Goal: Information Seeking & Learning: Understand process/instructions

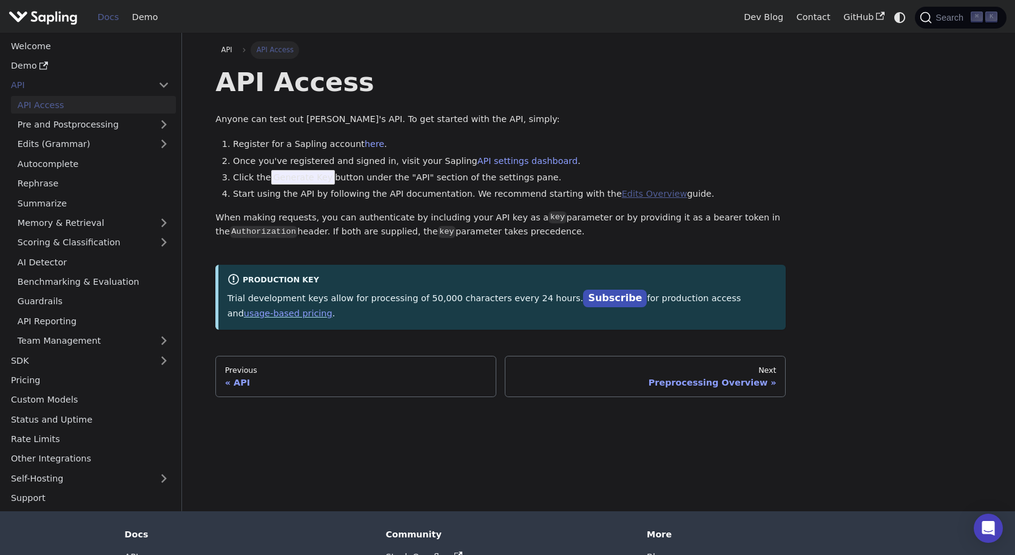
click at [622, 195] on link "Edits Overview" at bounding box center [655, 194] width 66 height 10
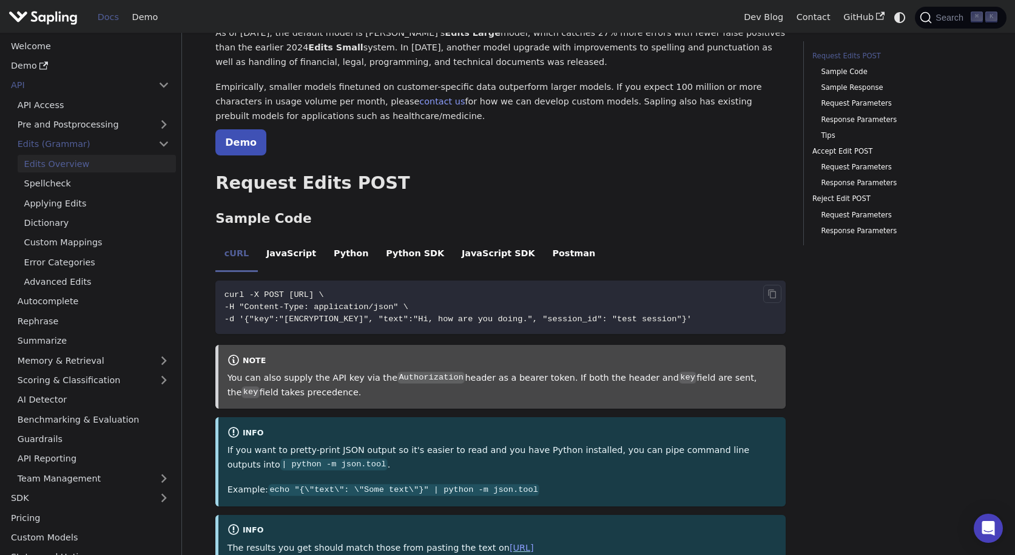
scroll to position [134, 0]
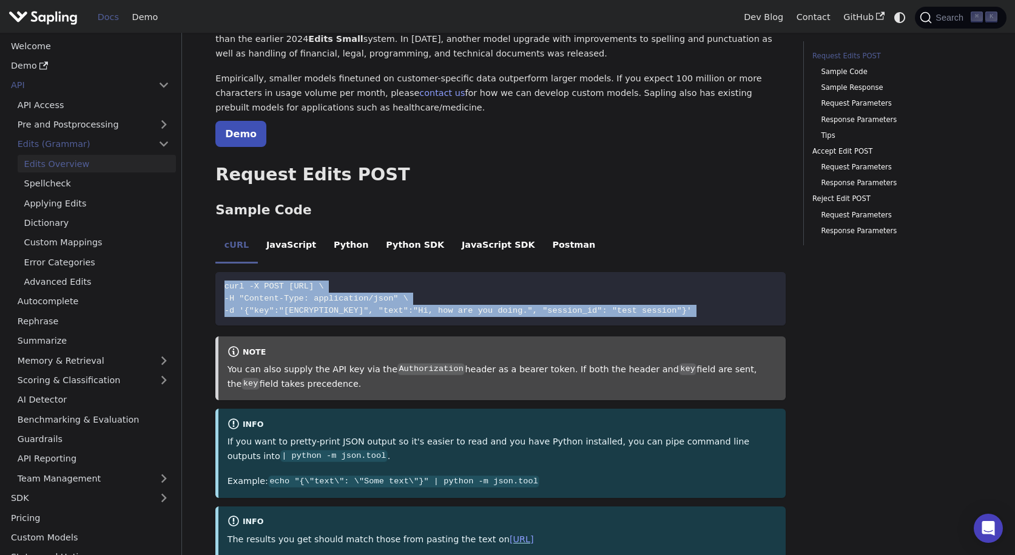
drag, startPoint x: 226, startPoint y: 286, endPoint x: 644, endPoint y: 337, distance: 421.8
click at [644, 337] on div "curl -X POST [URL] \ -H "Content-Type: application/json" \ -d '{"key":"[ENCRYPT…" at bounding box center [500, 433] width 570 height 323
copy div "curl -X POST [URL] \ -H "Content-Type: application/json" \ -d '{"key":"[ENCRYPT…"
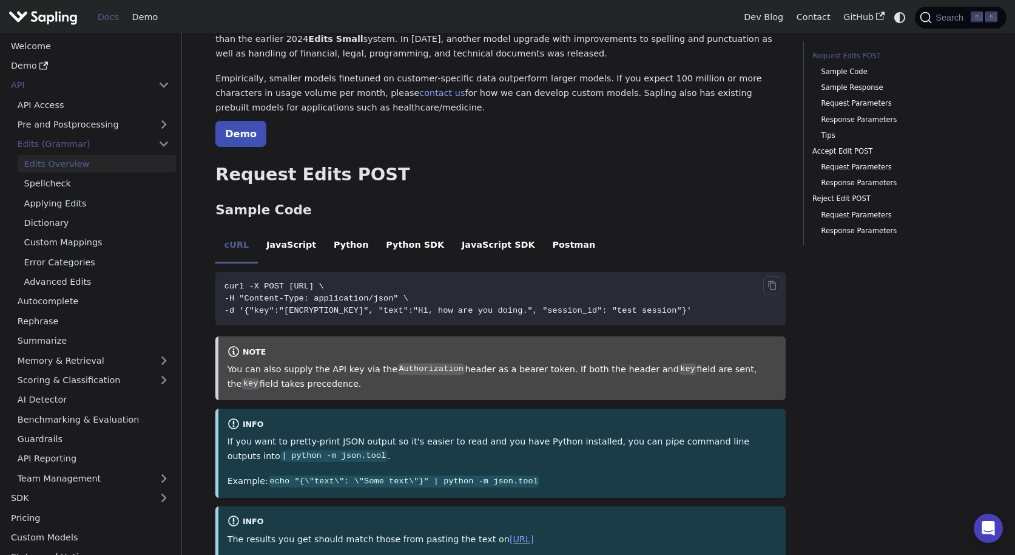
click at [569, 298] on code "curl -X POST [URL] \ -H "Content-Type: application/json" \ -d '{"key":"[ENCRYPT…" at bounding box center [500, 298] width 570 height 53
click at [772, 281] on icon "Copy code to clipboard" at bounding box center [772, 285] width 8 height 9
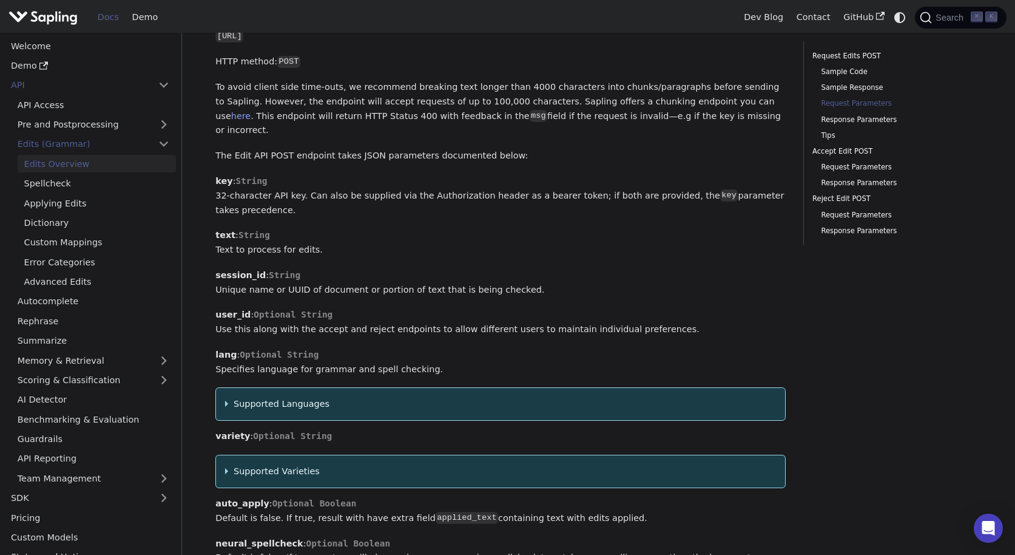
scroll to position [1046, 0]
click at [281, 400] on summary "Supported Languages" at bounding box center [501, 403] width 552 height 15
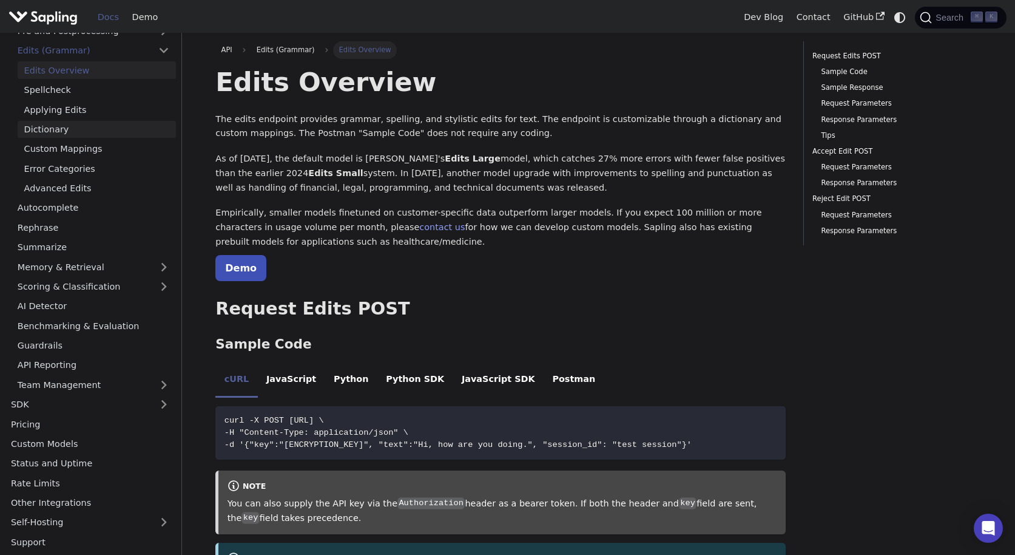
scroll to position [0, 0]
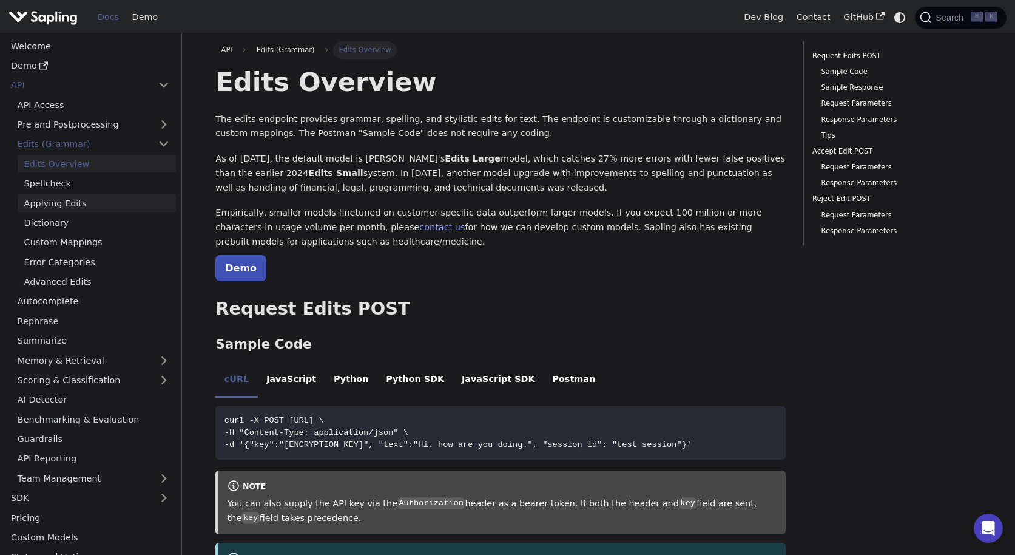
click at [126, 201] on link "Applying Edits" at bounding box center [97, 203] width 158 height 18
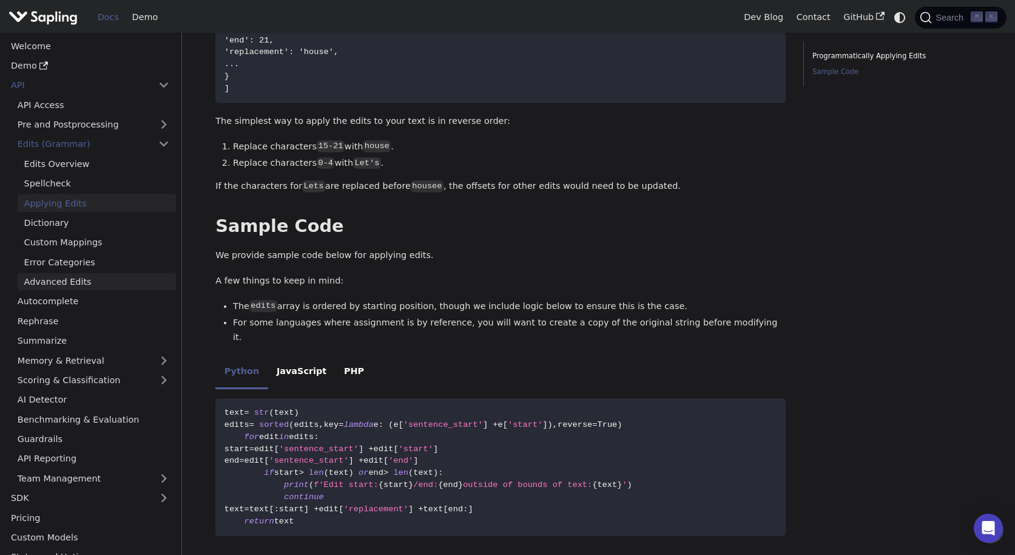
scroll to position [587, 0]
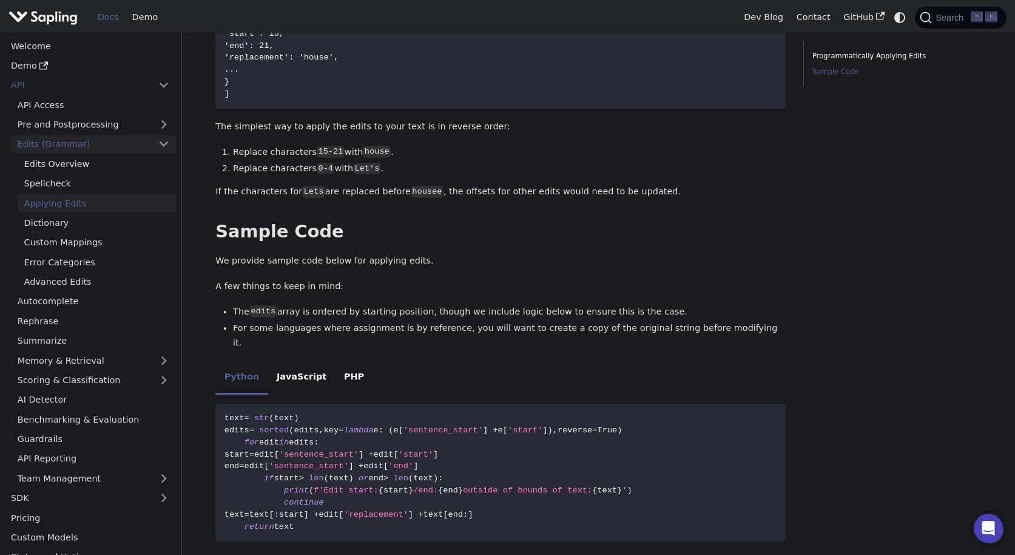
click at [78, 147] on link "Edits (Grammar)" at bounding box center [93, 144] width 165 height 18
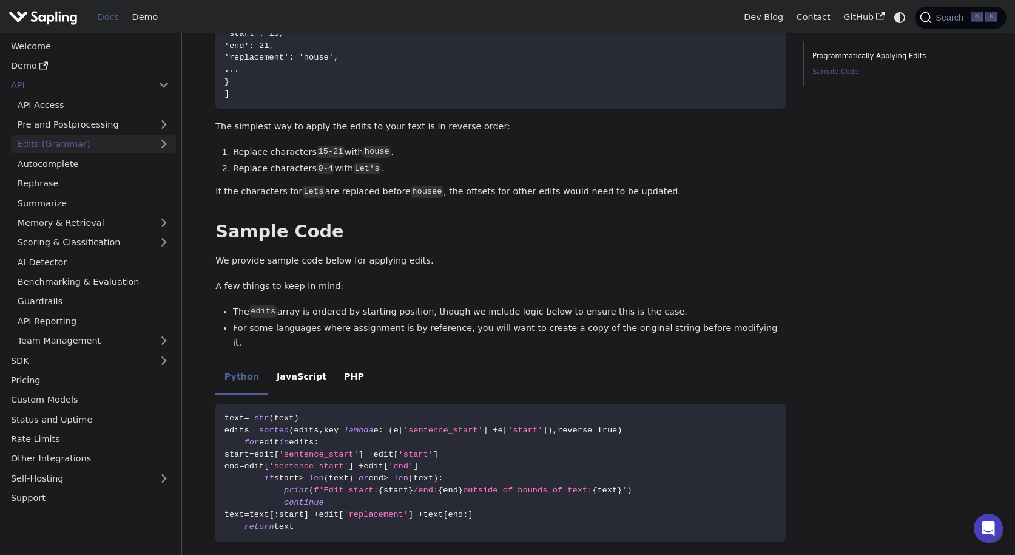
click at [78, 149] on link "Edits (Grammar)" at bounding box center [93, 144] width 165 height 18
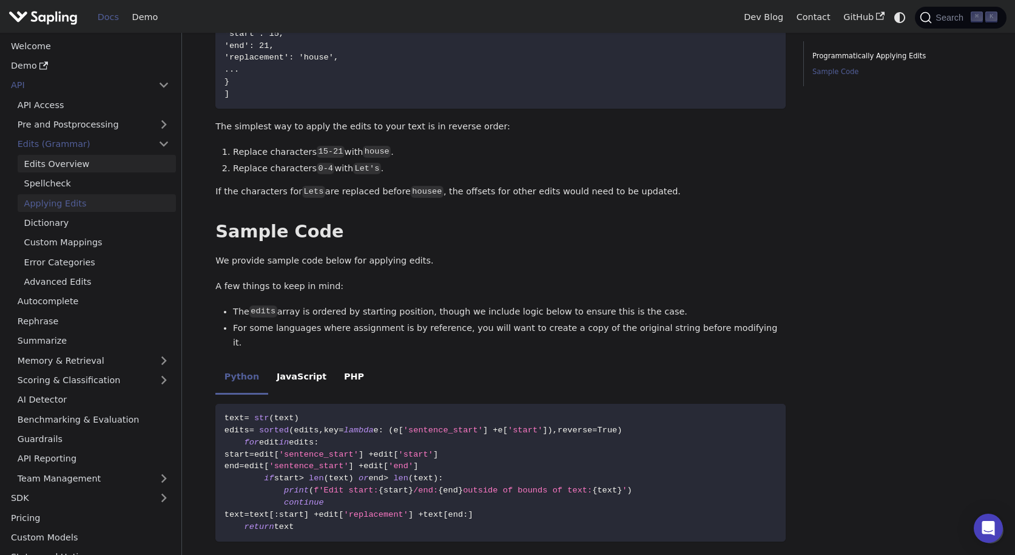
click at [76, 160] on link "Edits Overview" at bounding box center [97, 164] width 158 height 18
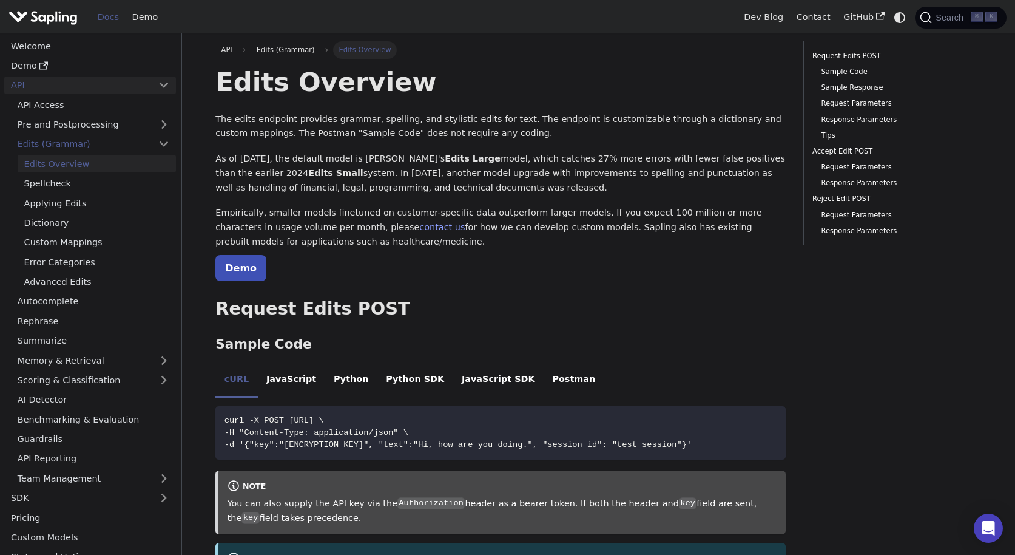
click at [50, 85] on link "API" at bounding box center [77, 85] width 147 height 18
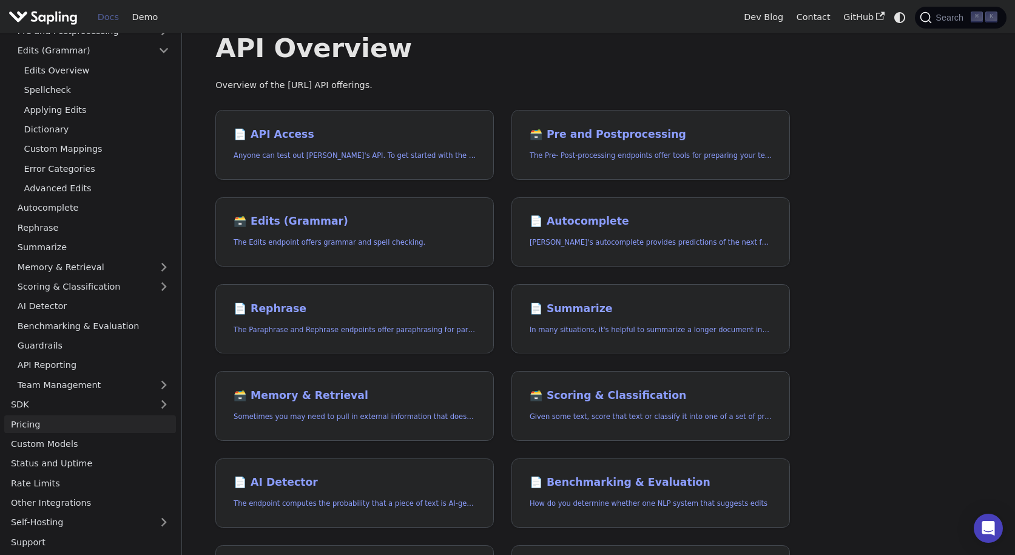
scroll to position [42, 0]
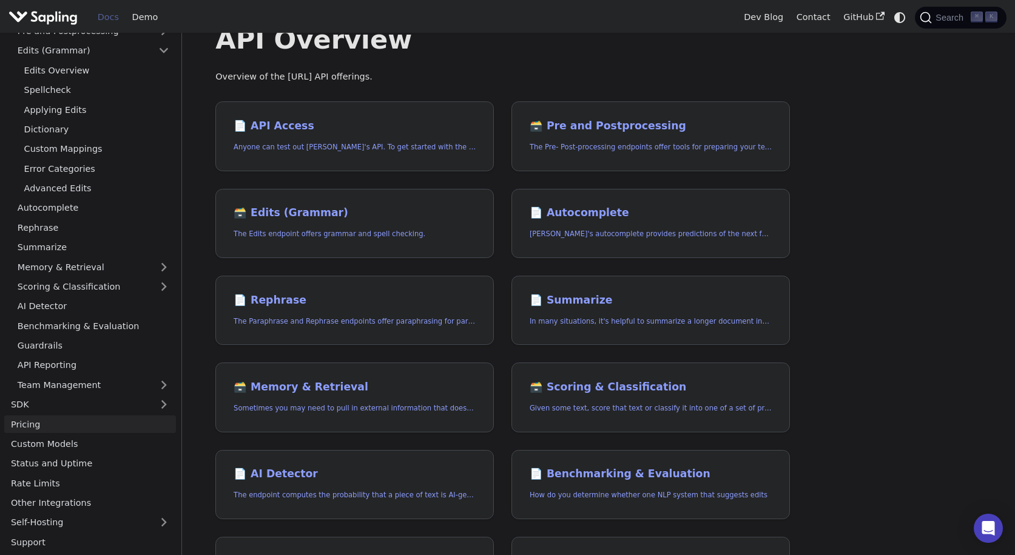
click at [75, 430] on link "Pricing" at bounding box center [90, 424] width 172 height 18
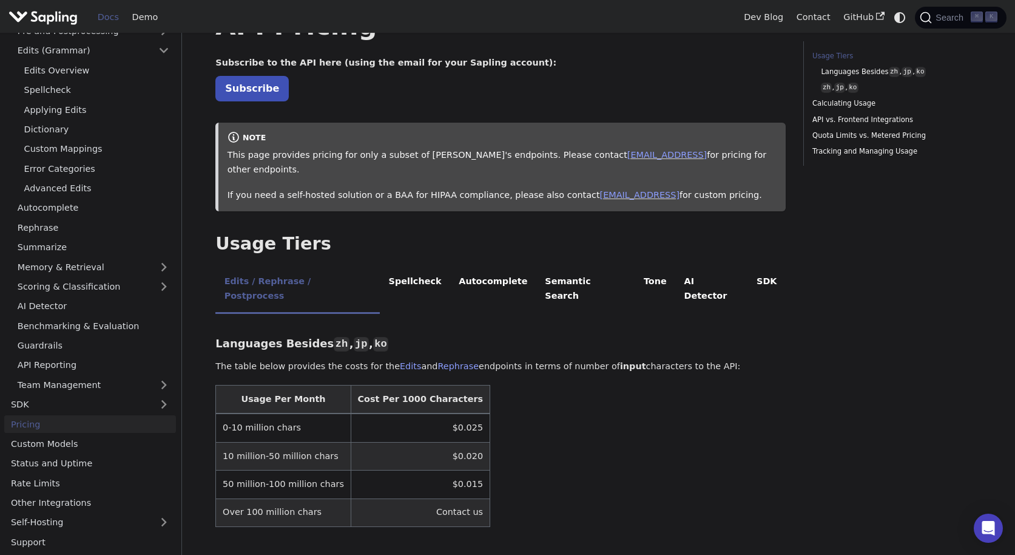
scroll to position [59, 0]
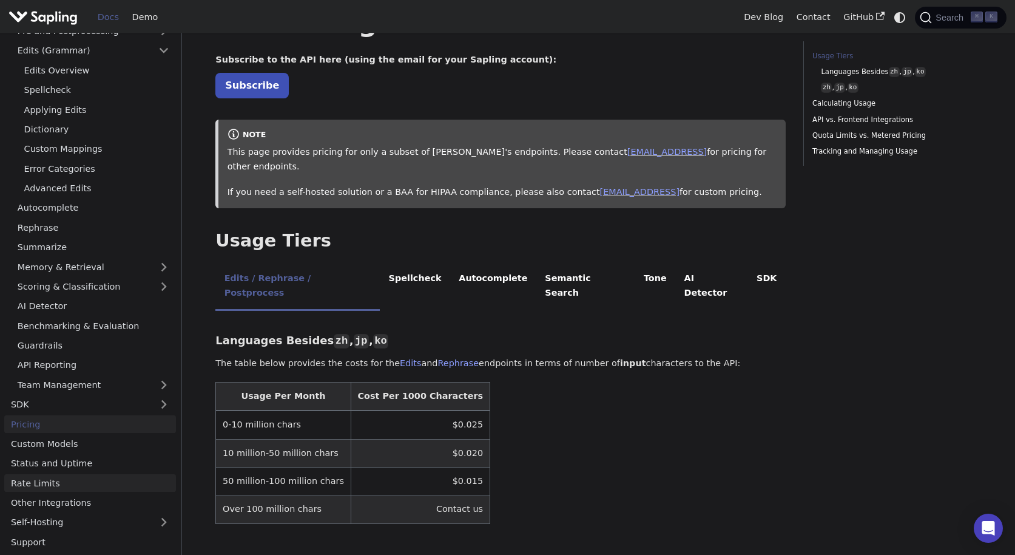
click at [63, 485] on link "Rate Limits" at bounding box center [90, 483] width 172 height 18
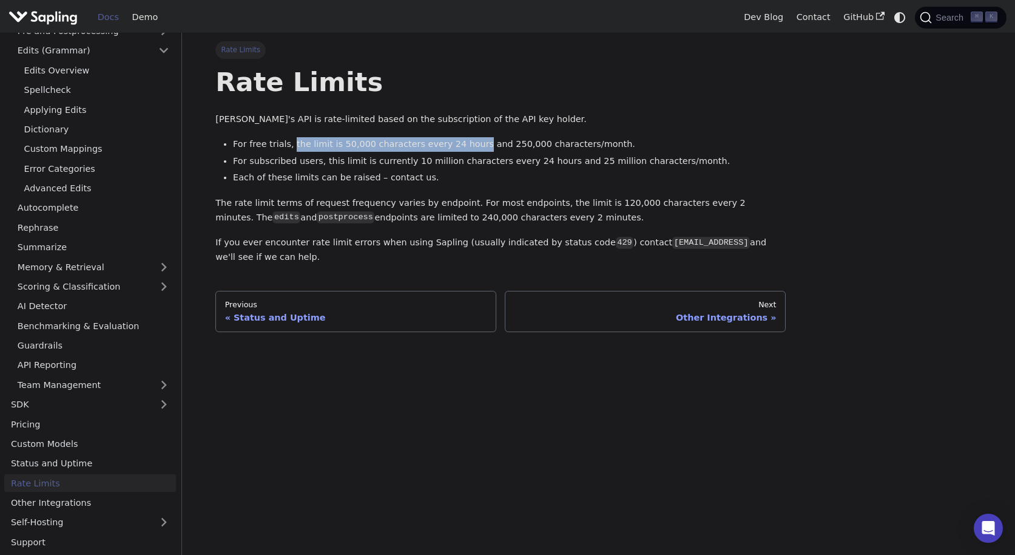
drag, startPoint x: 292, startPoint y: 143, endPoint x: 470, endPoint y: 146, distance: 178.4
click at [470, 146] on li "For free trials, the limit is 50,000 characters every 24 hours and 250,000 char…" at bounding box center [509, 144] width 553 height 15
copy li "the limit is 50,000 characters every 24 hours"
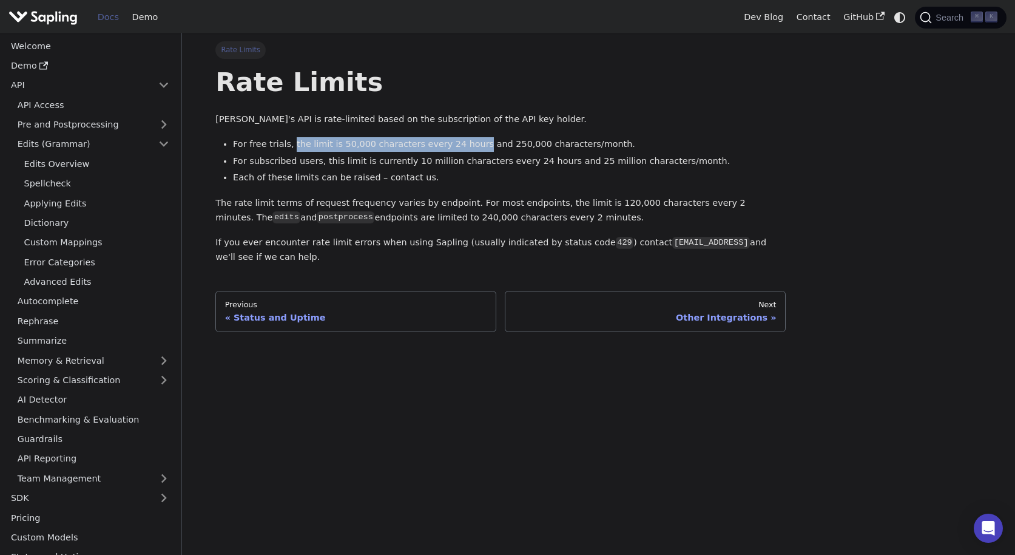
scroll to position [2, 0]
click at [59, 268] on li "Error Categories" at bounding box center [97, 260] width 158 height 18
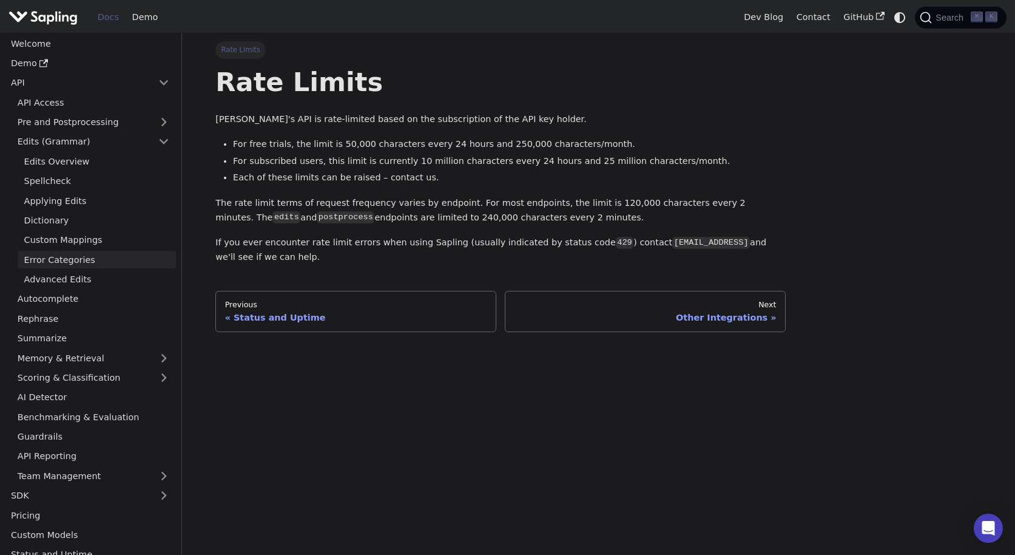
click at [59, 263] on link "Error Categories" at bounding box center [97, 260] width 158 height 18
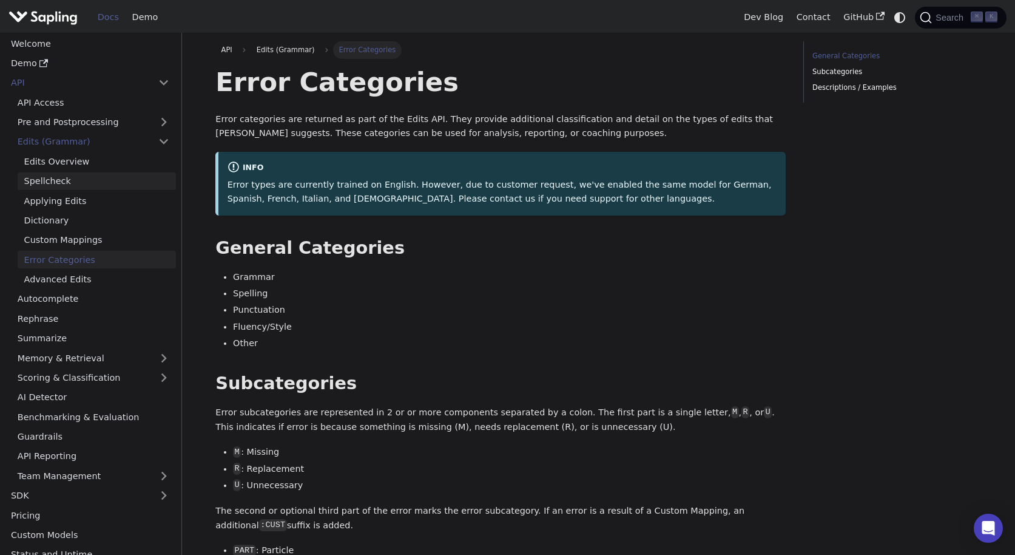
click at [112, 184] on link "Spellcheck" at bounding box center [97, 181] width 158 height 18
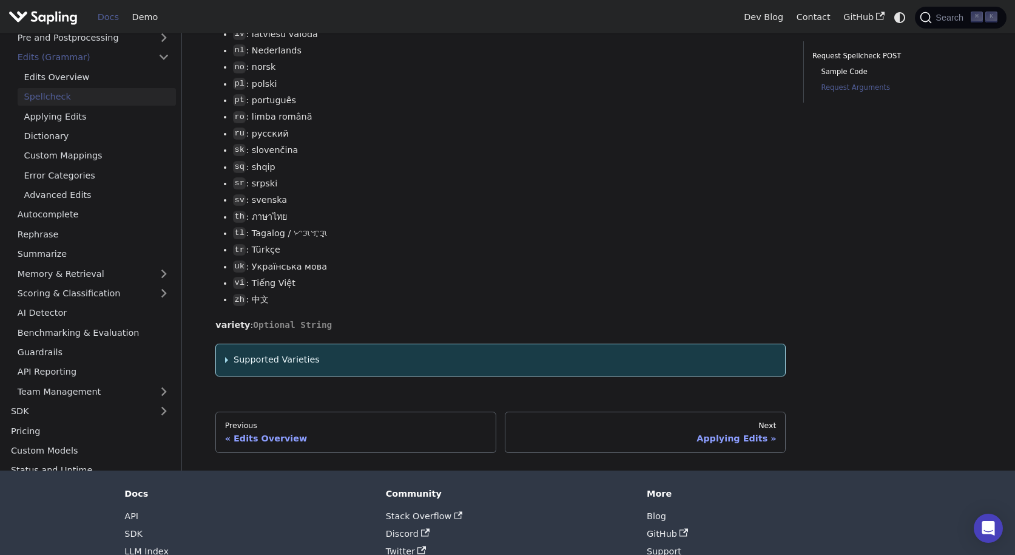
scroll to position [1657, 0]
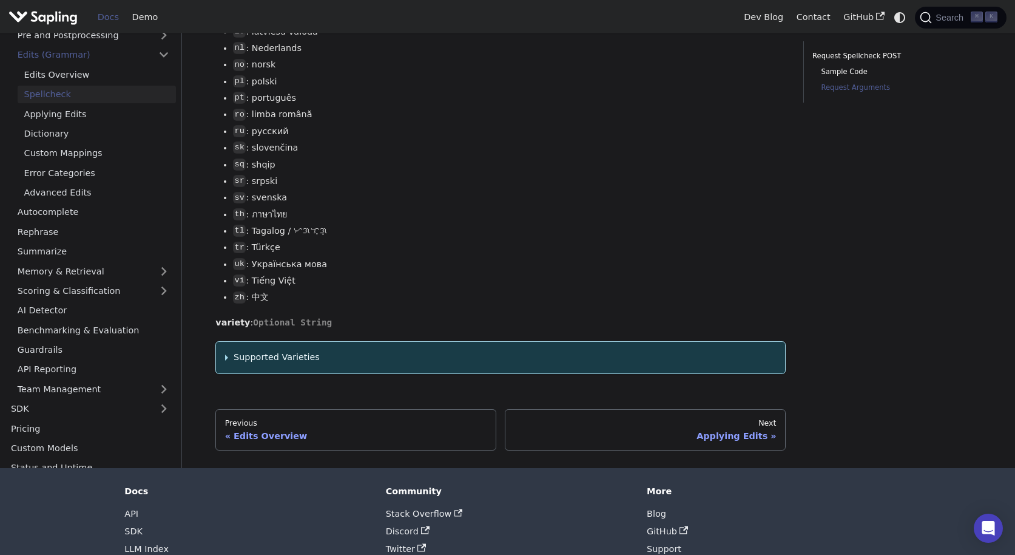
click at [262, 365] on summary "Supported Varieties" at bounding box center [501, 357] width 552 height 15
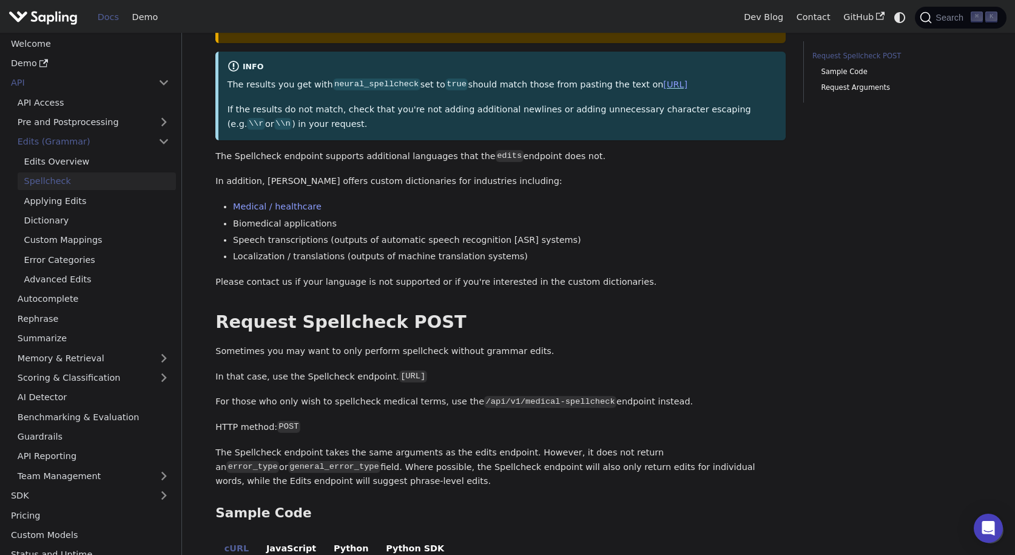
scroll to position [0, 0]
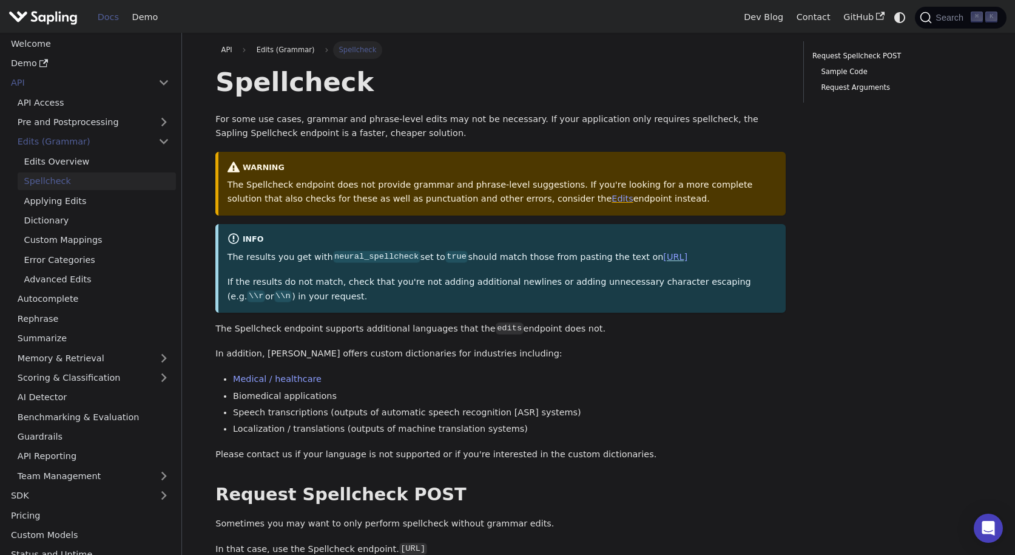
copy link "[URL]"
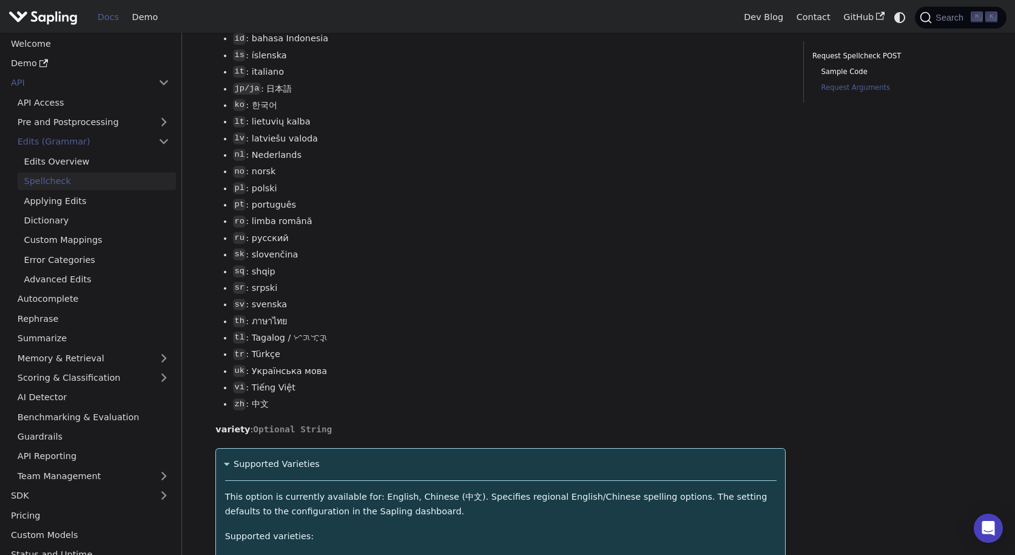
scroll to position [2008, 0]
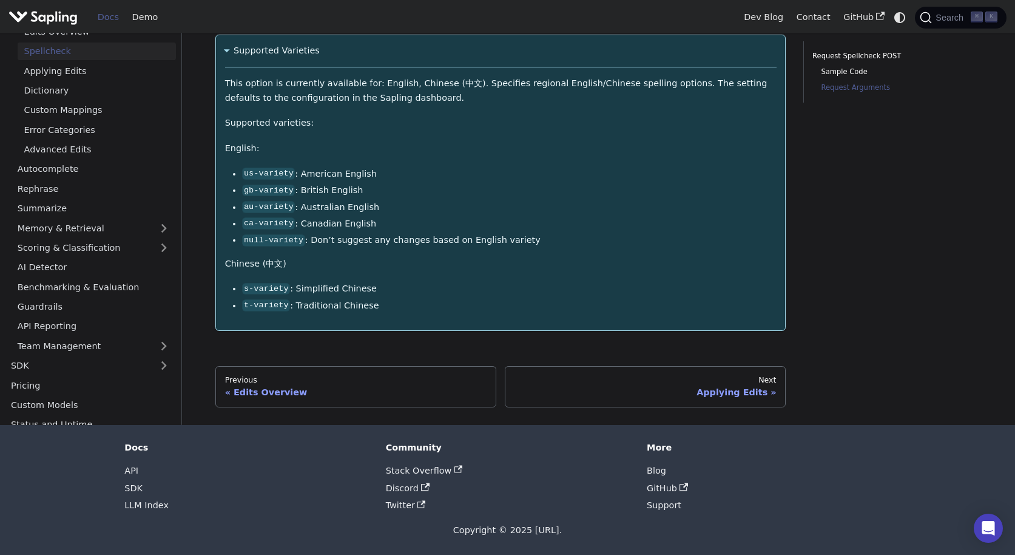
drag, startPoint x: 363, startPoint y: 274, endPoint x: 516, endPoint y: 555, distance: 319.9
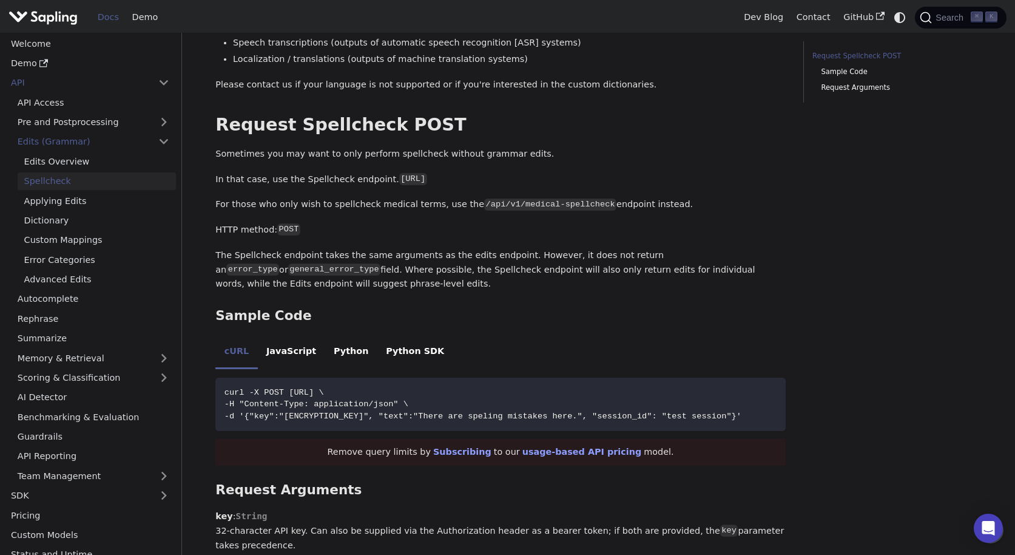
scroll to position [352, 0]
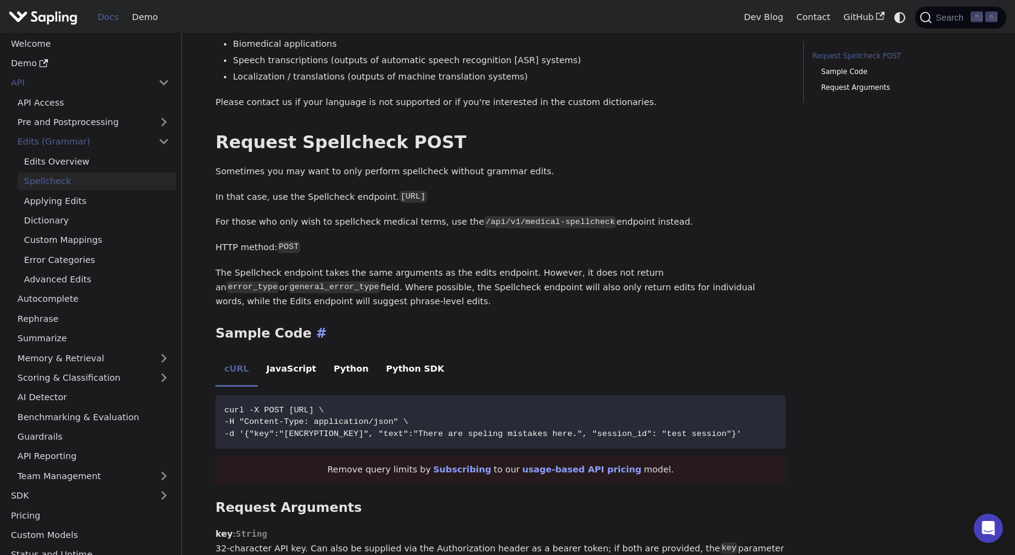
click at [512, 342] on h3 "Sample Code ​" at bounding box center [500, 333] width 570 height 16
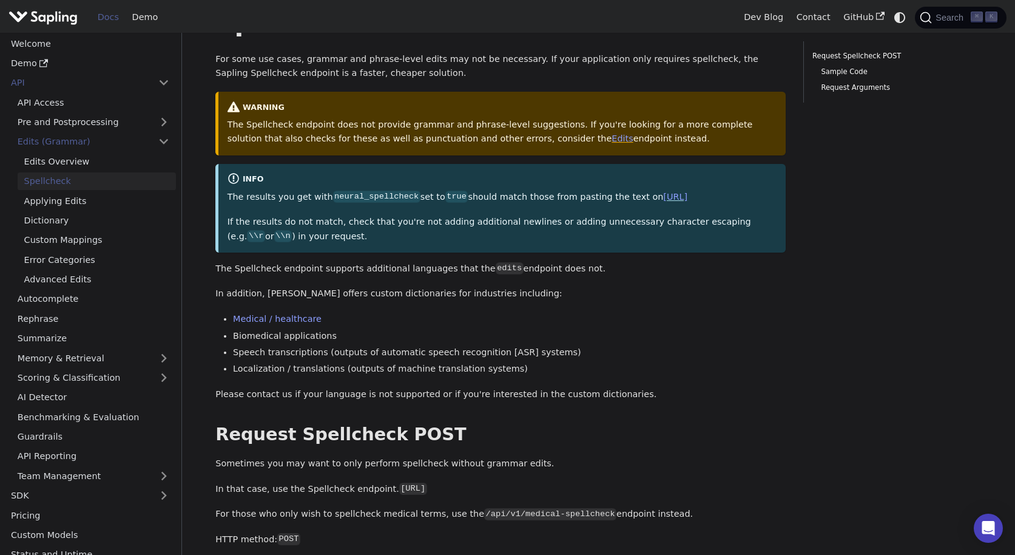
scroll to position [63, 0]
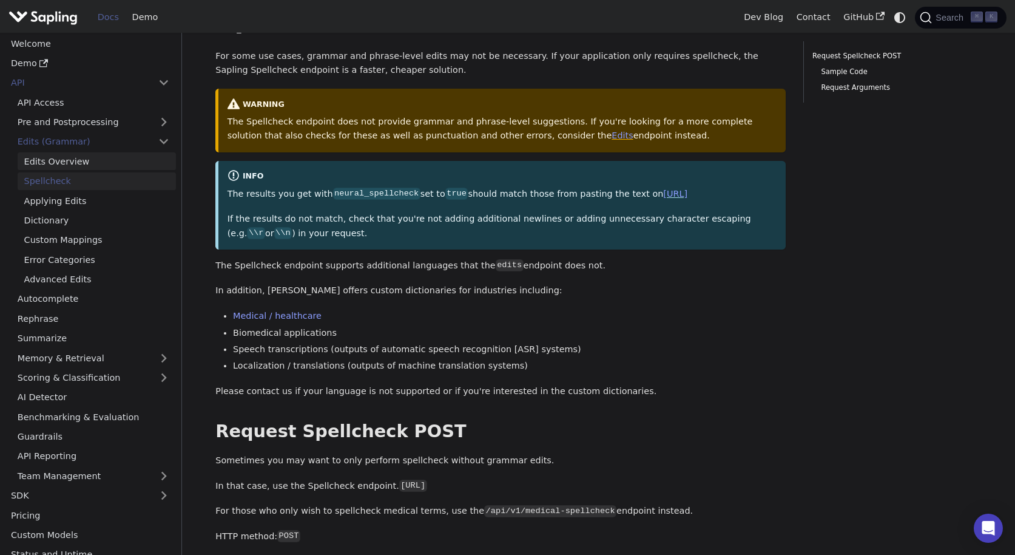
click at [76, 163] on link "Edits Overview" at bounding box center [97, 161] width 158 height 18
